Goal: Navigation & Orientation: Find specific page/section

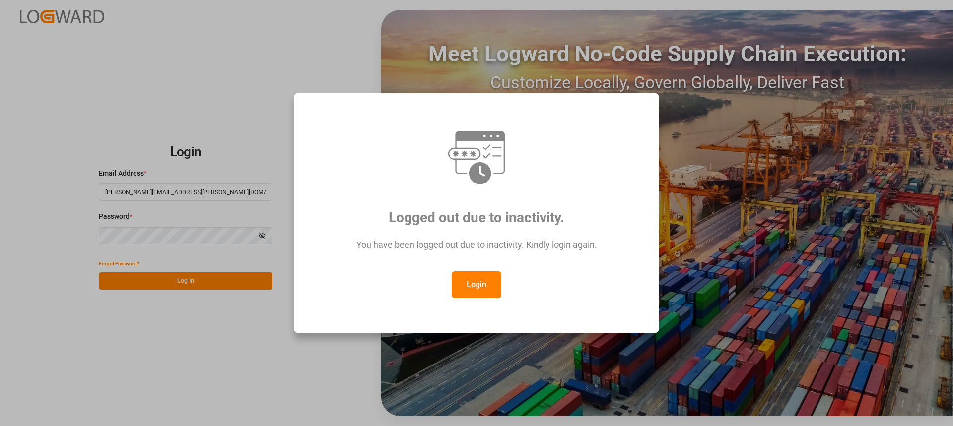
click at [479, 288] on button "Login" at bounding box center [477, 285] width 50 height 27
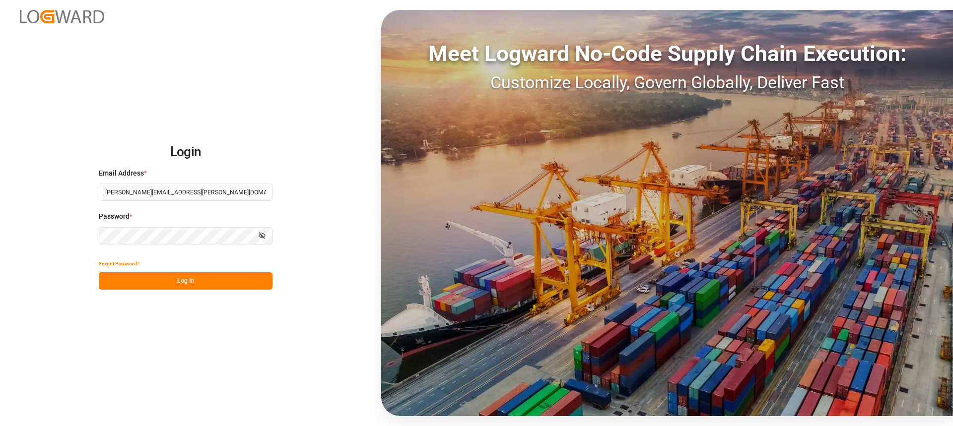
click at [238, 285] on button "Log In" at bounding box center [186, 281] width 174 height 17
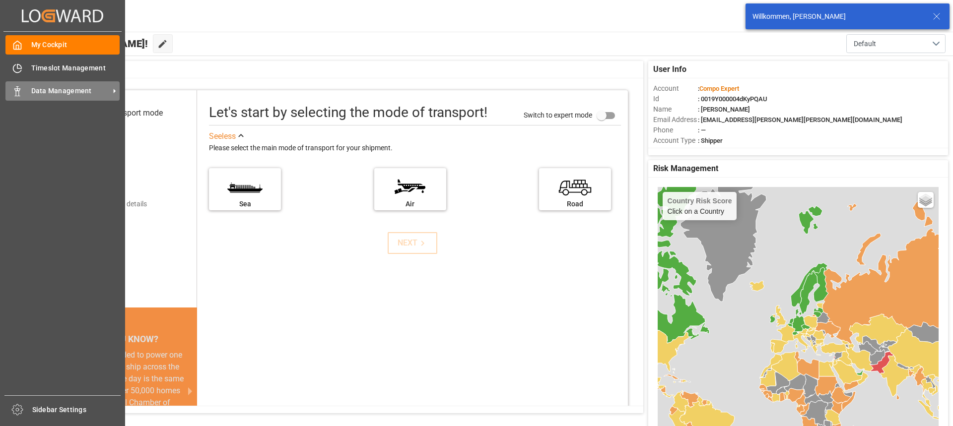
click at [44, 94] on span "Data Management" at bounding box center [70, 91] width 78 height 10
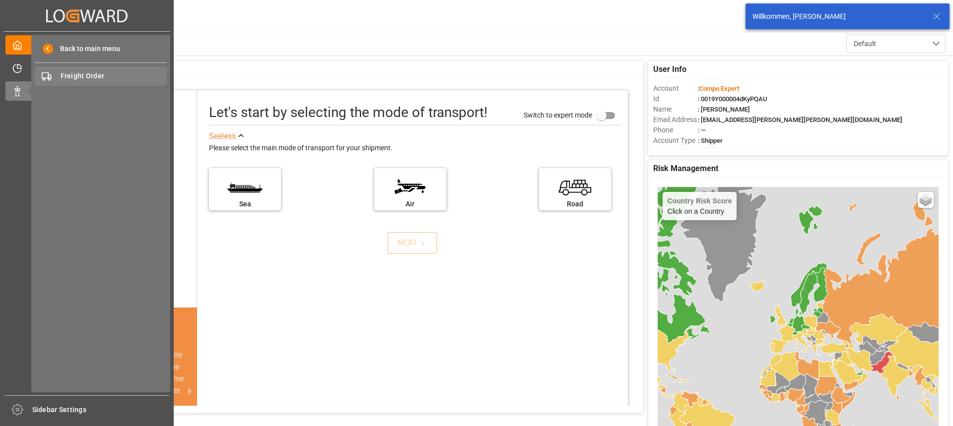
click at [102, 84] on div "Freight Order Freight Order" at bounding box center [101, 76] width 132 height 19
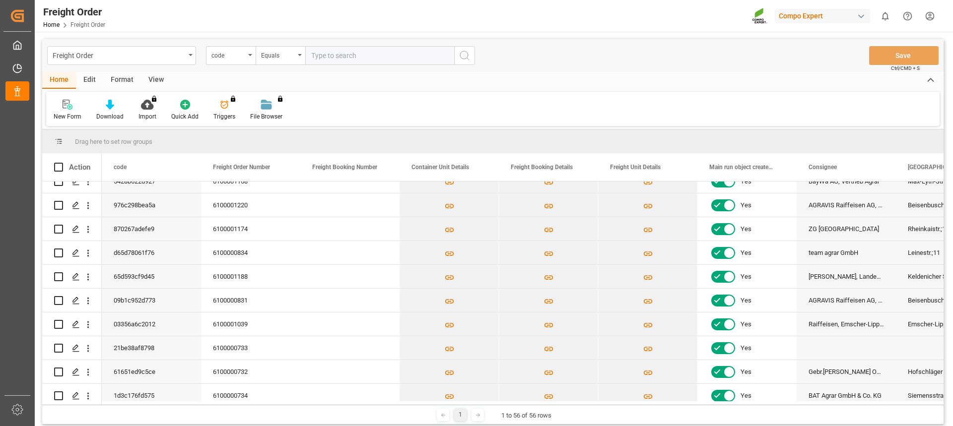
click at [929, 14] on html "Created by potrace 1.15, written by [PERSON_NAME] [DATE]-[DATE] Created by potr…" at bounding box center [476, 213] width 953 height 426
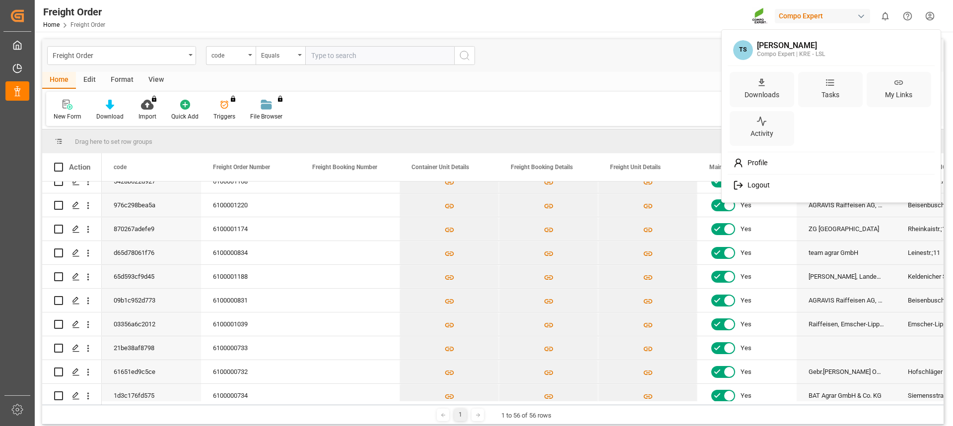
click at [761, 184] on span "Logout" at bounding box center [757, 185] width 26 height 9
